Goal: Navigation & Orientation: Find specific page/section

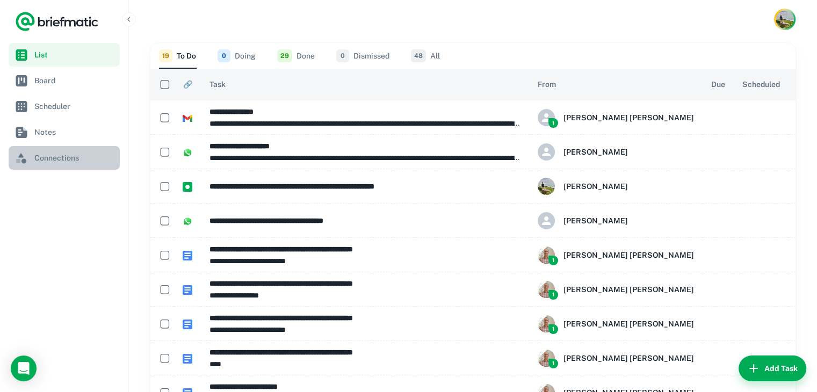
click at [88, 162] on span "Connections" at bounding box center [74, 158] width 81 height 12
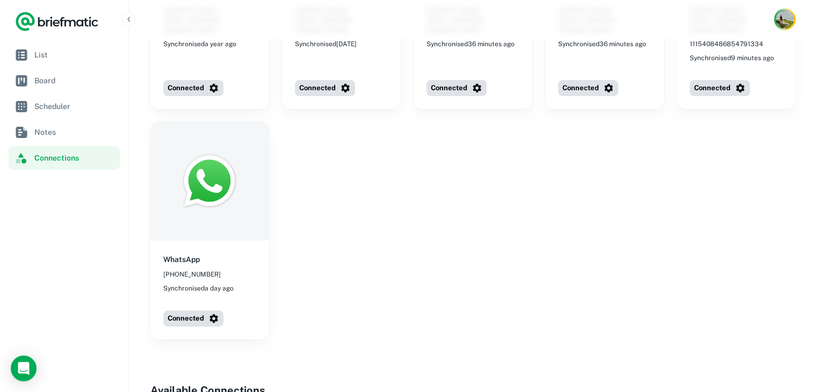
scroll to position [54, 0]
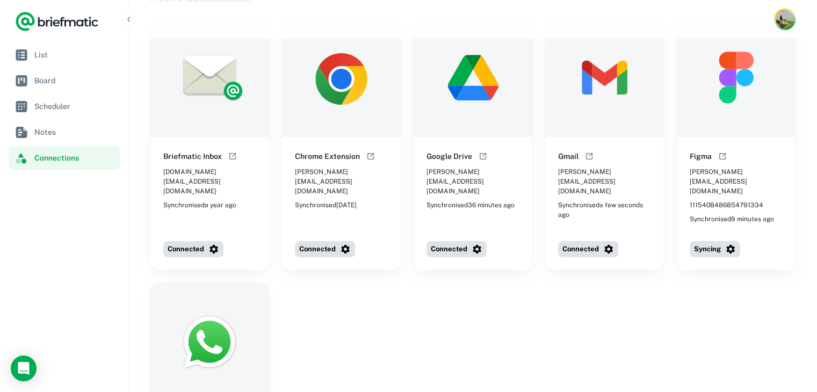
click at [232, 156] on icon "Open help documentation" at bounding box center [232, 156] width 9 height 9
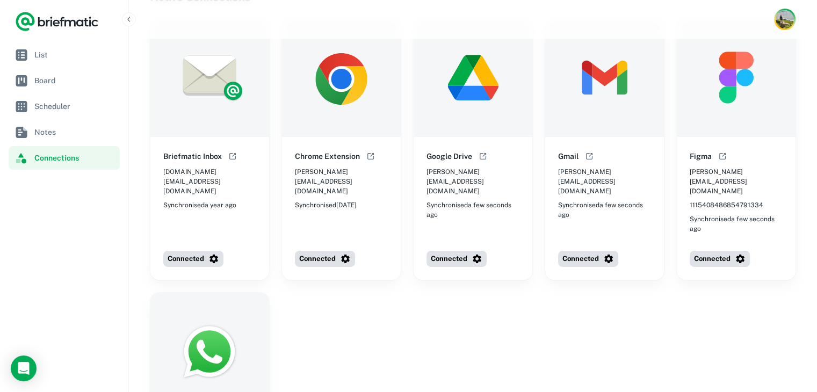
click at [723, 156] on icon "Open help documentation" at bounding box center [722, 156] width 9 height 9
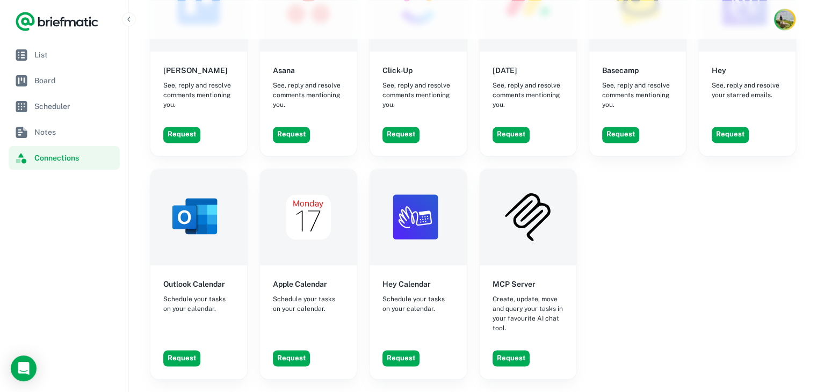
scroll to position [1623, 0]
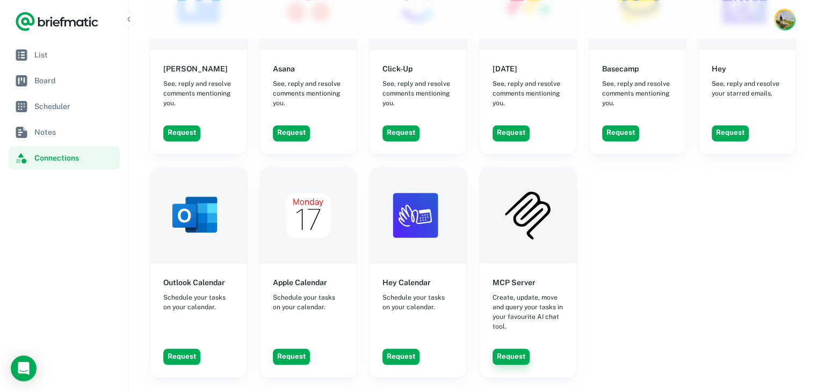
click at [517, 348] on button "Request" at bounding box center [510, 356] width 37 height 16
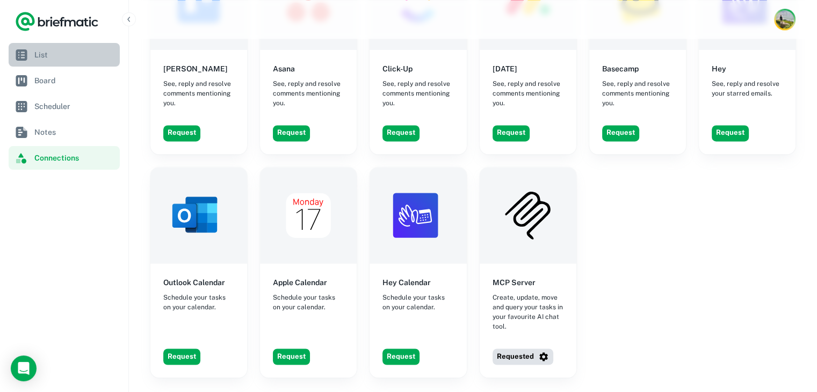
click at [86, 61] on link "List" at bounding box center [64, 55] width 111 height 24
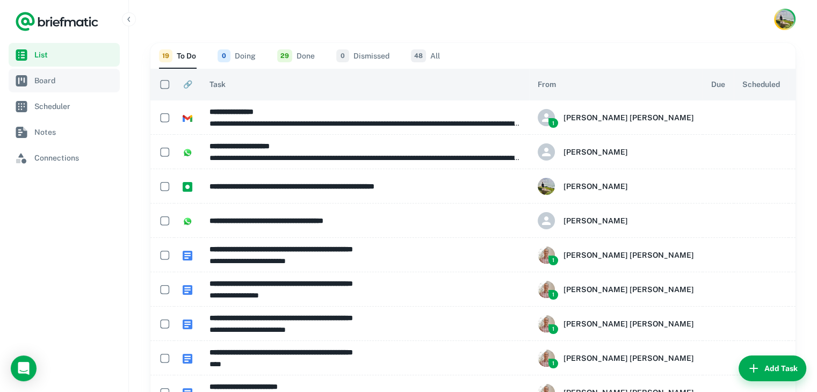
click at [75, 82] on span "Board" at bounding box center [74, 81] width 81 height 12
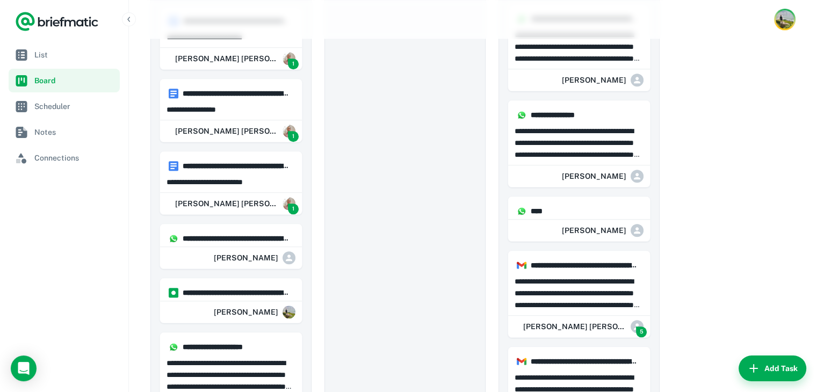
scroll to position [1127, 0]
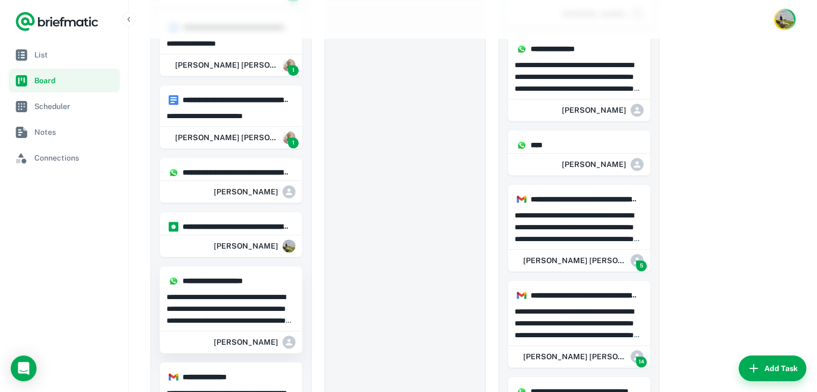
click at [231, 287] on div "**********" at bounding box center [231, 308] width 142 height 42
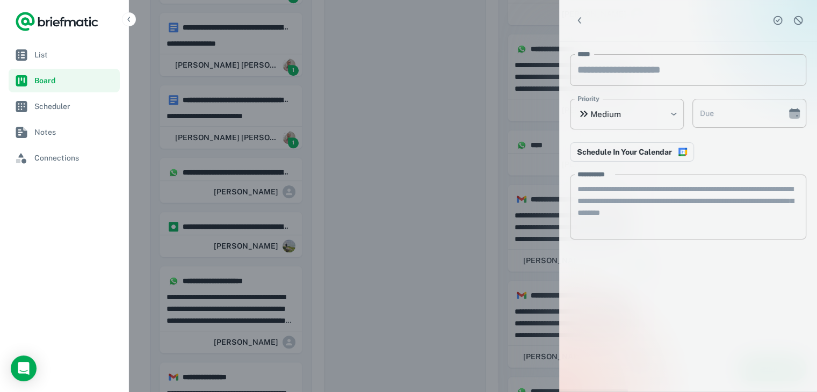
click at [361, 236] on div at bounding box center [408, 196] width 817 height 392
